Goal: Navigation & Orientation: Find specific page/section

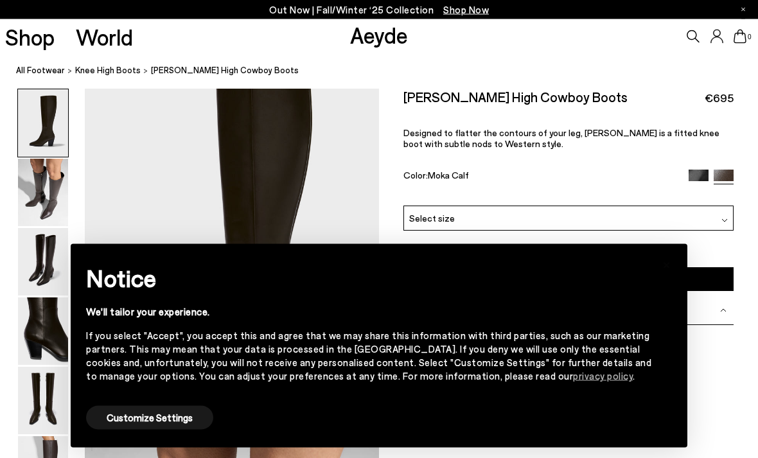
scroll to position [50, 0]
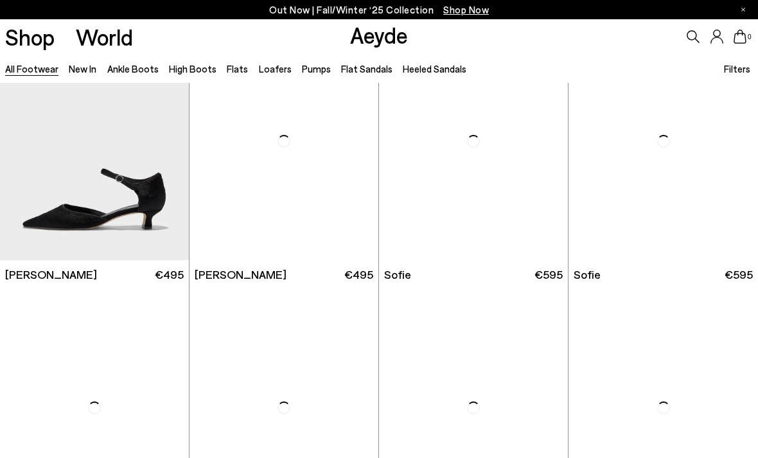
scroll to position [3022, 0]
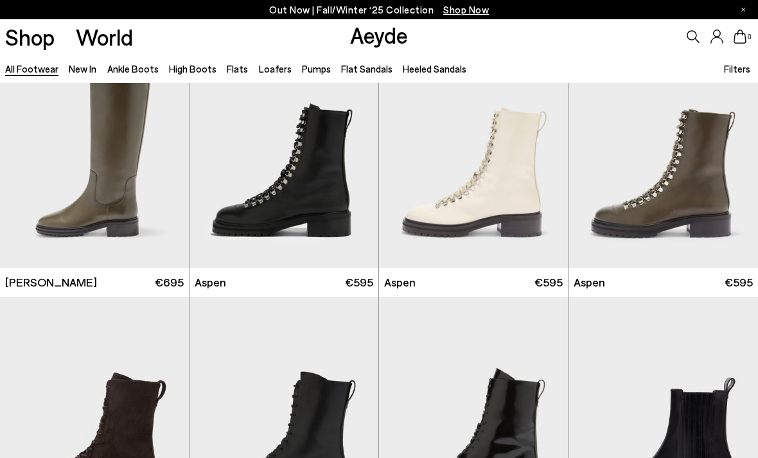
scroll to position [7105, 0]
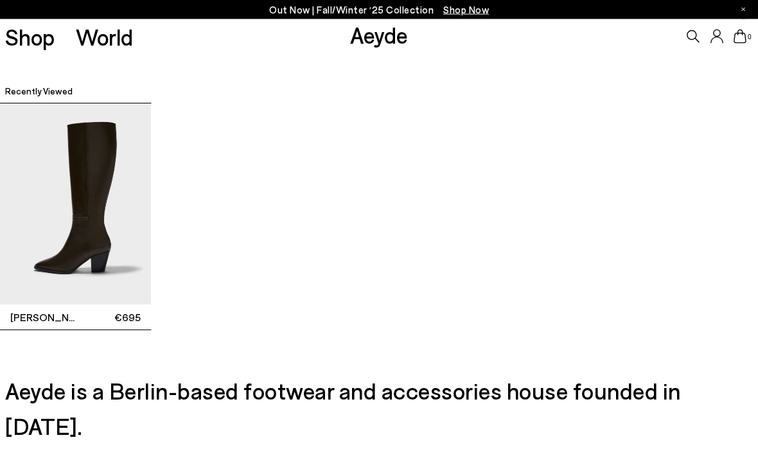
scroll to position [3279, 0]
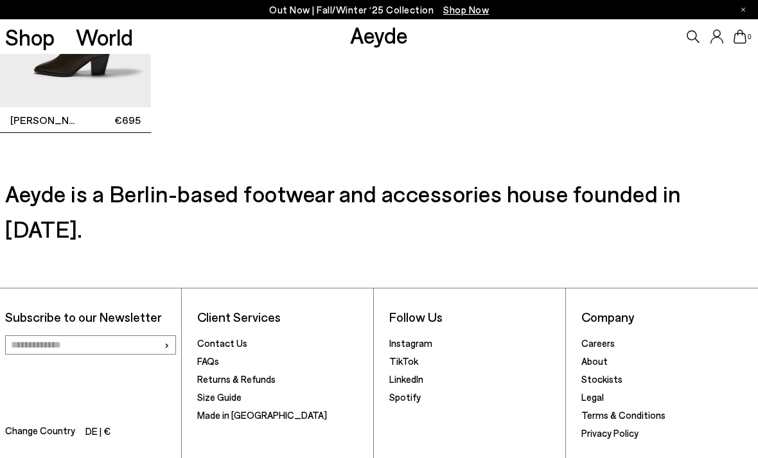
click at [609, 373] on link "Stockists" at bounding box center [601, 379] width 41 height 12
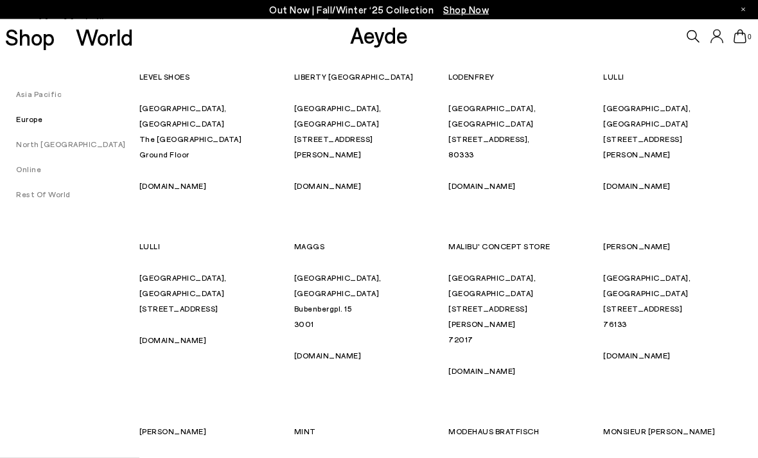
scroll to position [4071, 0]
